Goal: Navigation & Orientation: Go to known website

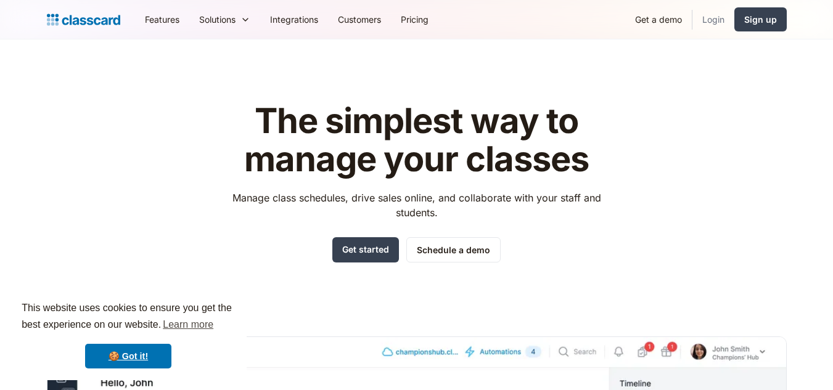
click at [718, 17] on link "Login" at bounding box center [714, 20] width 42 height 28
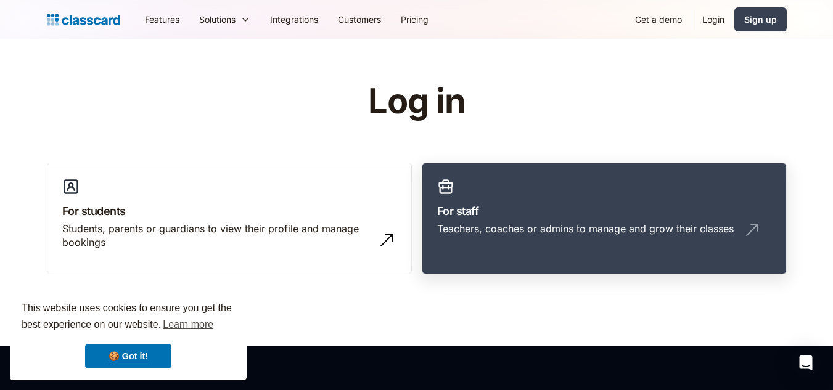
click at [534, 221] on link "For staff Teachers, coaches or admins to manage and grow their classes" at bounding box center [604, 219] width 365 height 112
